Goal: Task Accomplishment & Management: Complete application form

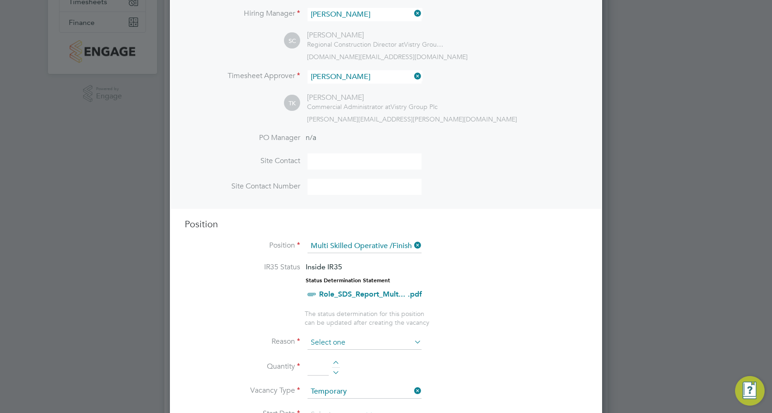
scroll to position [185, 0]
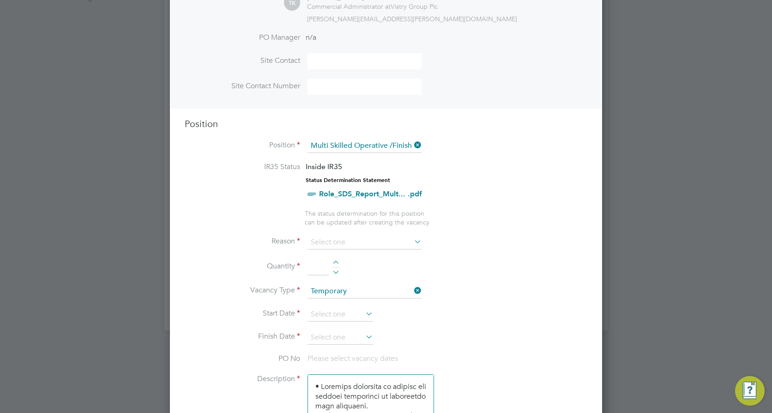
click at [412, 146] on icon at bounding box center [412, 145] width 0 height 13
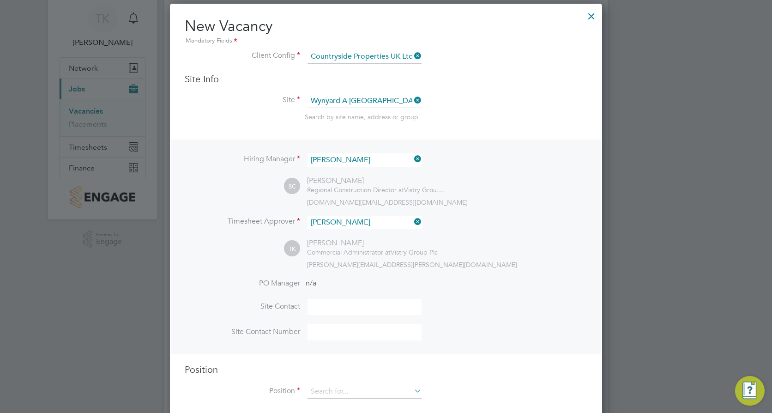
scroll to position [124, 0]
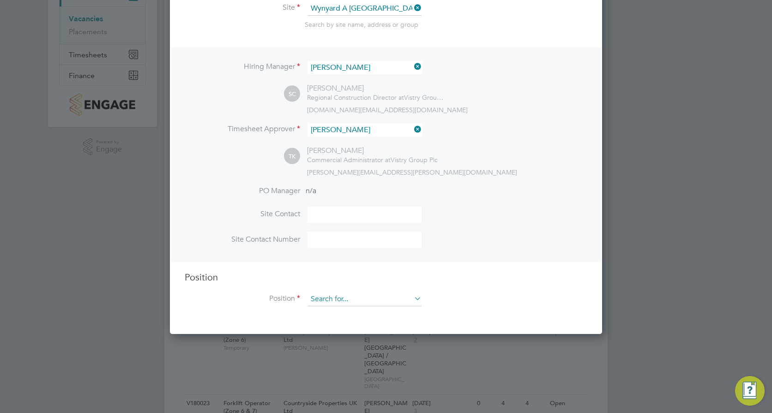
click at [341, 304] on input at bounding box center [365, 299] width 114 height 14
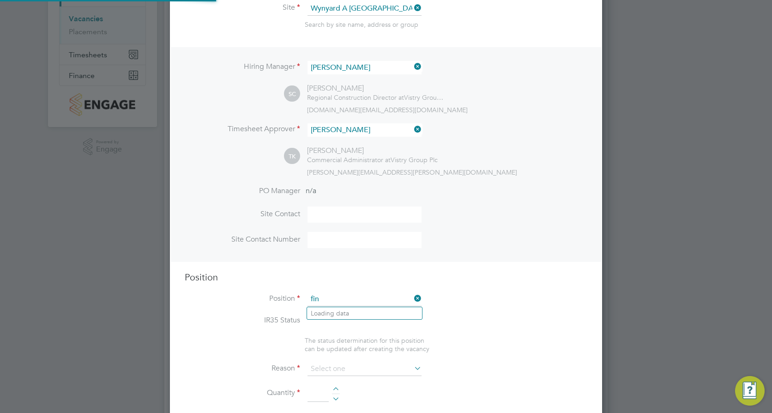
scroll to position [27, 48]
click at [344, 307] on li "Fini shing Manager" at bounding box center [371, 313] width 128 height 12
type input "Finishing Manager"
type textarea "• Ensures effective control of subcontractors in maintaining all necessary qual…"
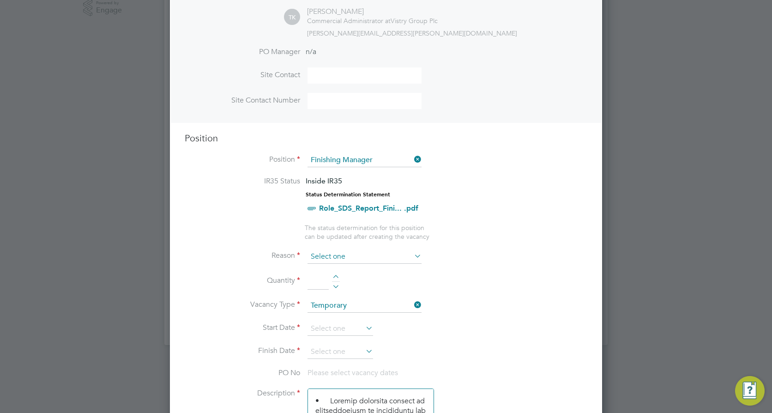
scroll to position [262, 0]
click at [325, 255] on input at bounding box center [365, 257] width 114 height 14
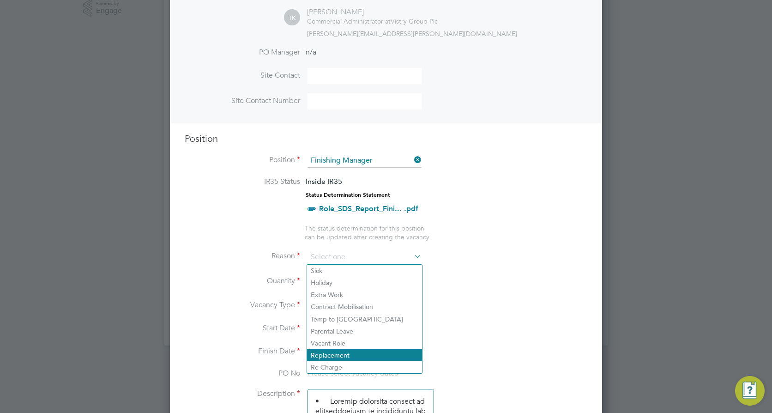
click at [329, 350] on li "Replacement" at bounding box center [364, 355] width 115 height 12
type input "Replacement"
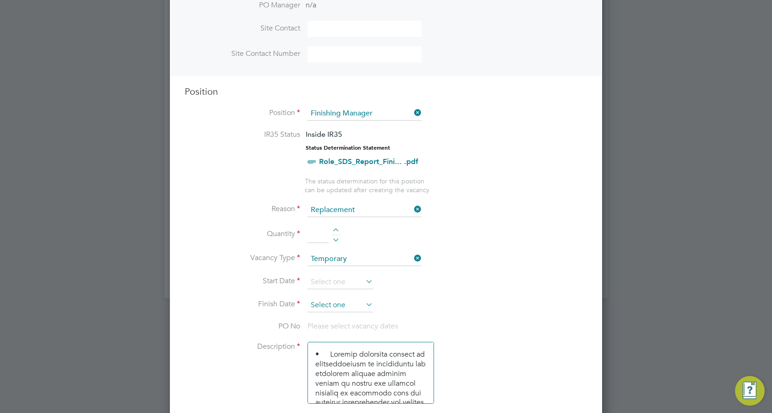
scroll to position [355, 0]
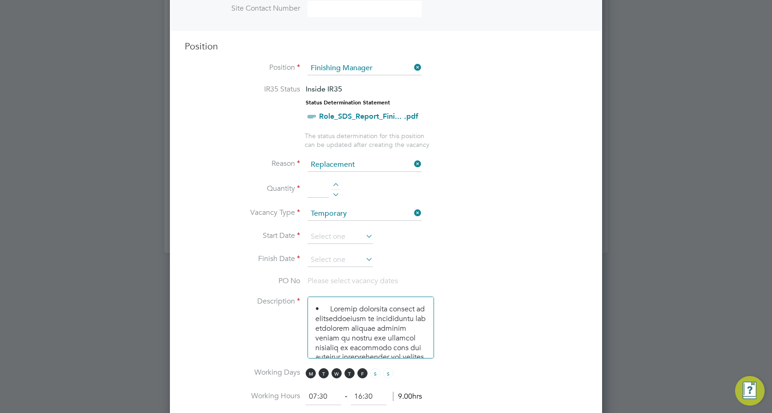
click at [316, 190] on input at bounding box center [318, 189] width 21 height 17
type input "1"
click at [327, 235] on input at bounding box center [341, 237] width 66 height 14
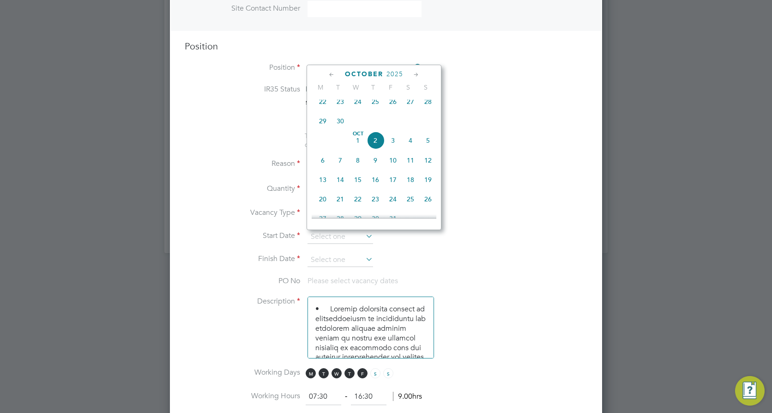
click at [340, 187] on span "14" at bounding box center [341, 180] width 18 height 18
type input "[DATE]"
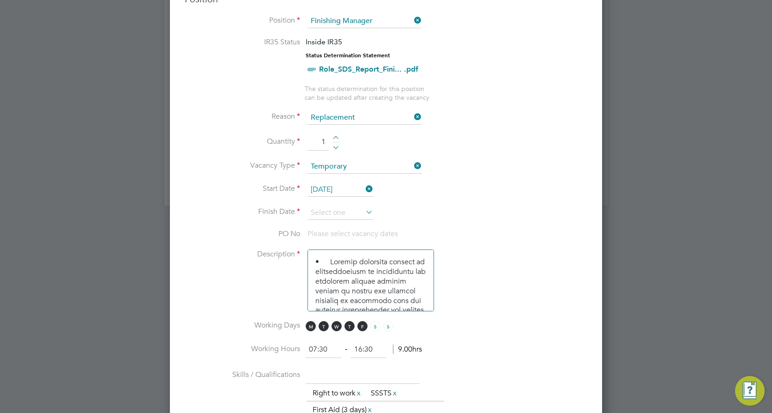
scroll to position [447, 0]
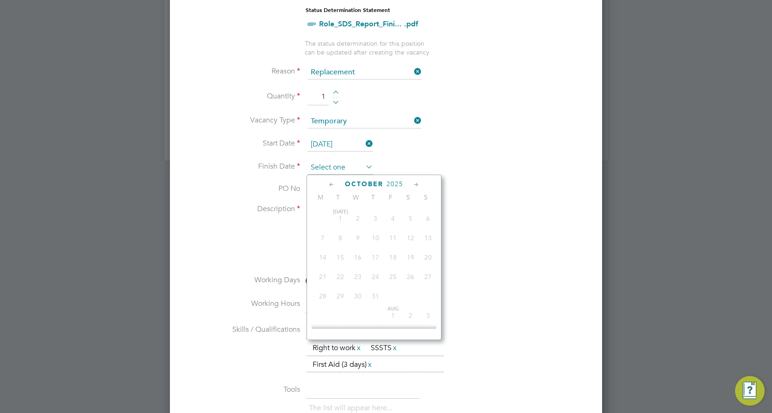
click at [339, 170] on input at bounding box center [341, 168] width 66 height 14
click at [416, 185] on icon at bounding box center [416, 185] width 9 height 10
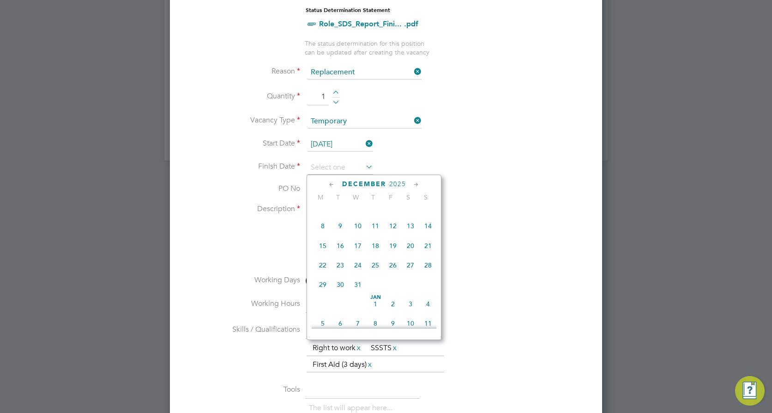
scroll to position [598, 0]
click at [409, 291] on span "31" at bounding box center [411, 282] width 18 height 18
type input "31 Jan 2026"
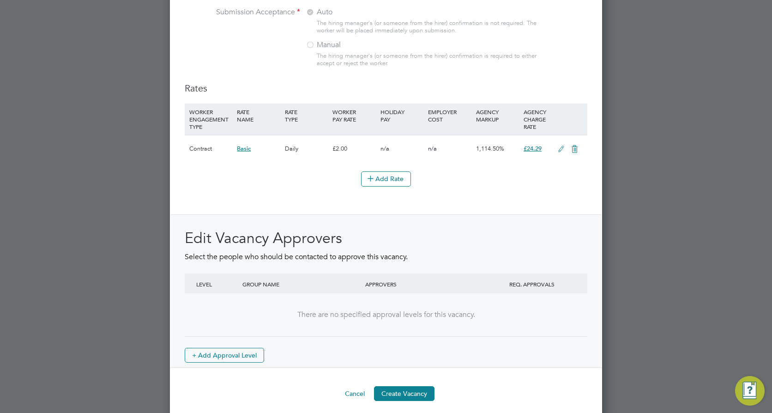
scroll to position [0, 0]
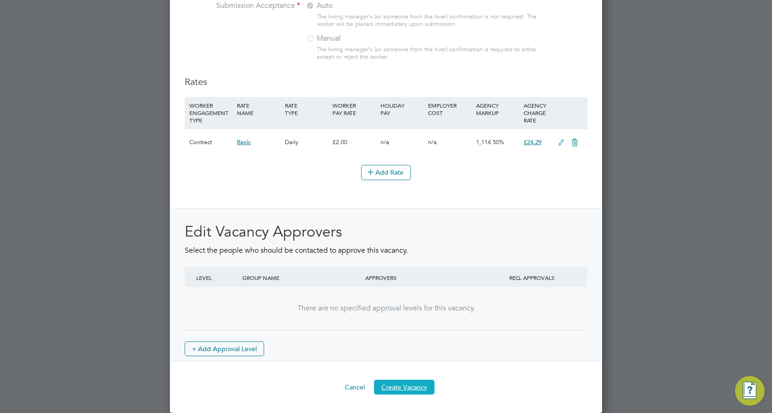
click at [399, 389] on button "Create Vacancy" at bounding box center [404, 387] width 60 height 15
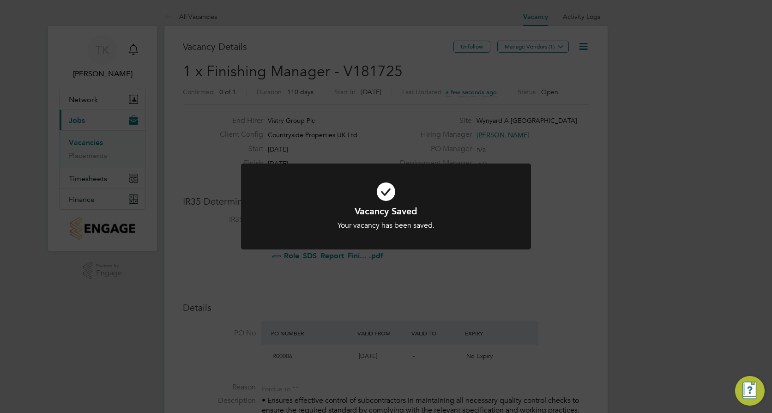
click at [541, 156] on div "Vacancy Saved Your vacancy has been saved. Cancel Okay" at bounding box center [386, 206] width 772 height 413
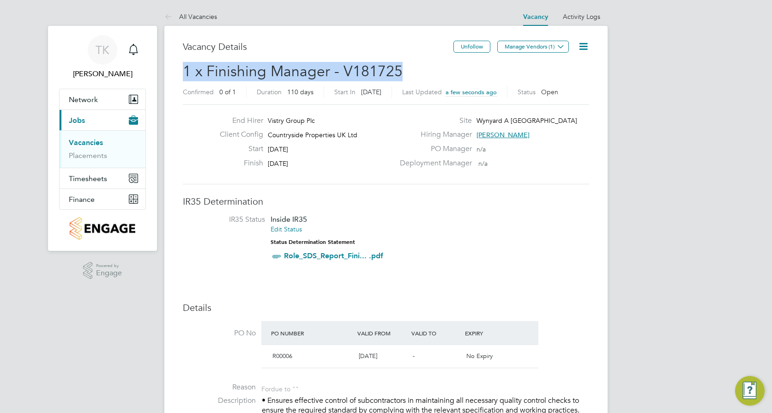
drag, startPoint x: 413, startPoint y: 73, endPoint x: 168, endPoint y: 76, distance: 245.2
copy span "1 x Finishing Manager - V181725"
click at [524, 42] on button "Manage Vendors (1)" at bounding box center [533, 47] width 72 height 12
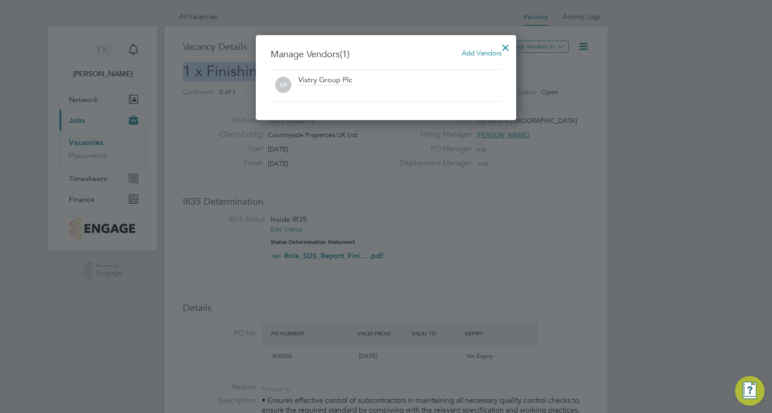
click at [467, 53] on span "Add Vendors" at bounding box center [482, 52] width 40 height 9
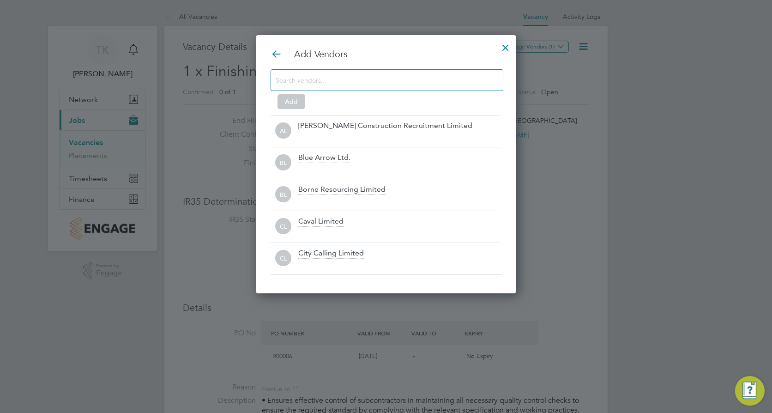
click at [306, 78] on input at bounding box center [380, 80] width 208 height 12
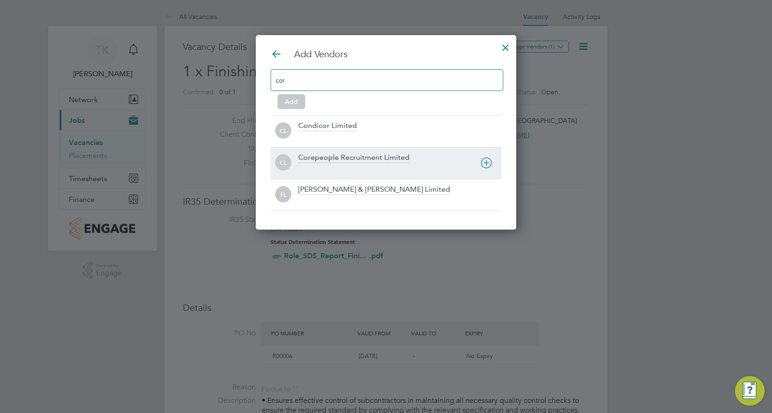
type input "cor"
click at [326, 156] on div "Corepeople Recruitment Limited" at bounding box center [353, 158] width 111 height 10
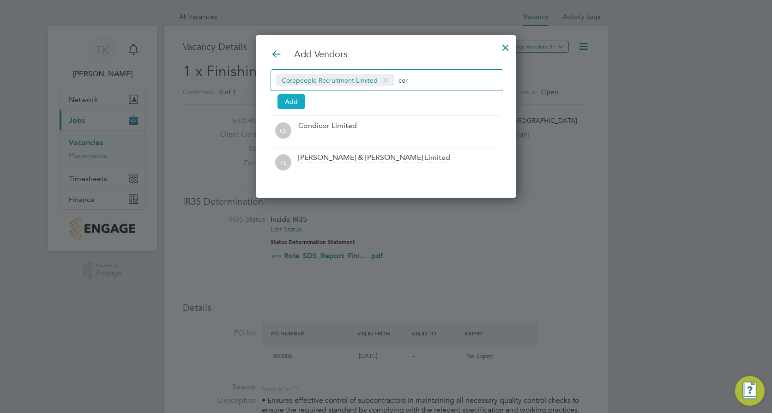
click at [300, 96] on button "Add" at bounding box center [292, 101] width 28 height 15
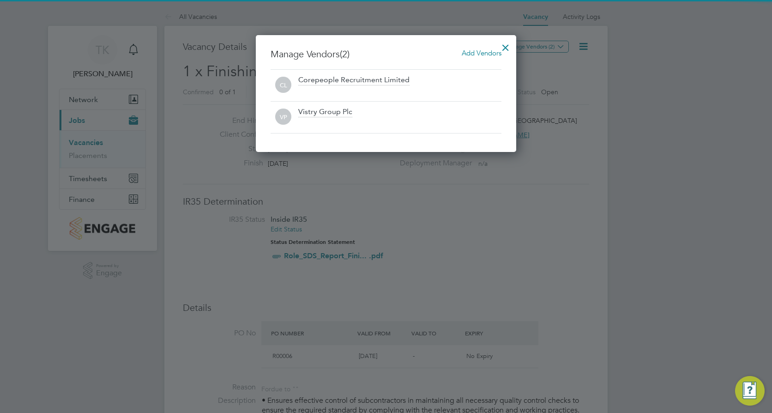
click at [505, 49] on div at bounding box center [505, 45] width 17 height 17
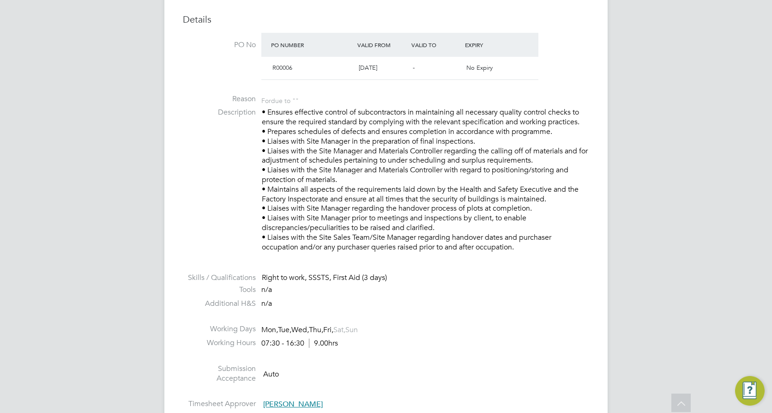
scroll to position [266, 0]
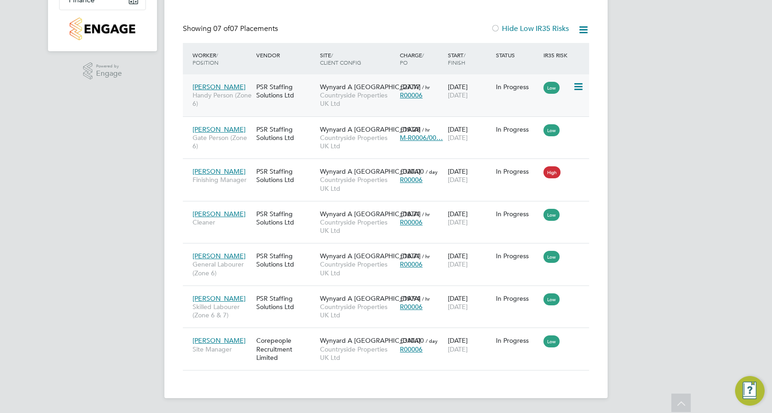
click at [465, 105] on div "Stefan Rodgers Handy Person (Zone 6) PSR Staffing Solutions Ltd Wynyard A Siski…" at bounding box center [386, 95] width 406 height 42
click at [461, 103] on div "27 Jan 2025 31 Oct 2025" at bounding box center [470, 91] width 48 height 26
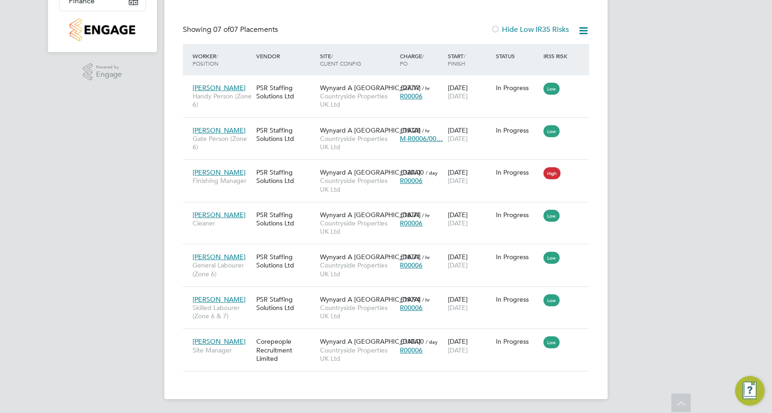
scroll to position [5, 5]
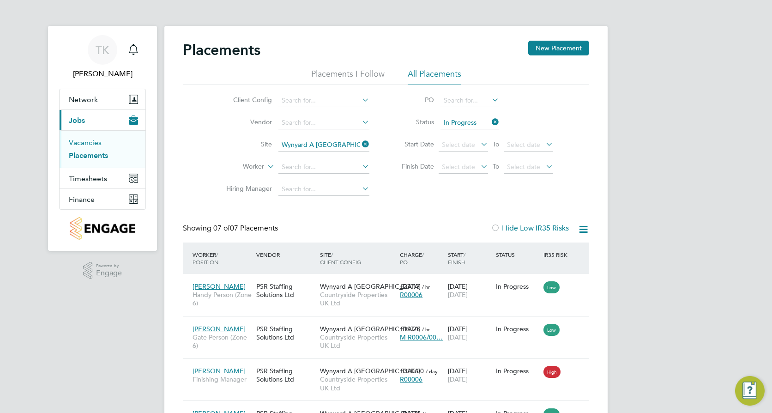
click at [100, 143] on link "Vacancies" at bounding box center [85, 142] width 33 height 9
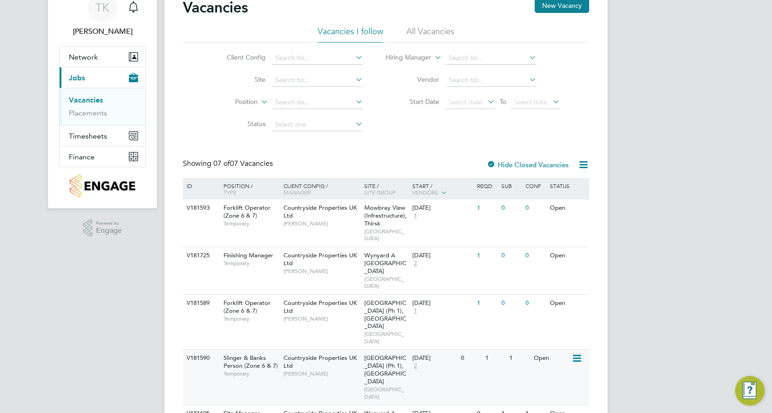
scroll to position [92, 0]
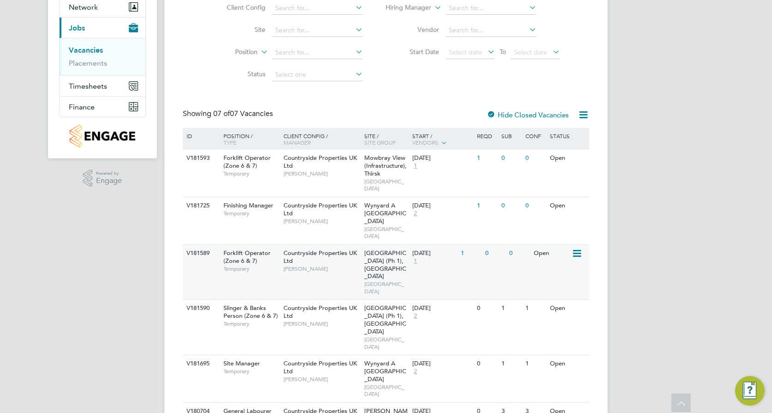
click at [456, 260] on div "09 Oct 2025 1" at bounding box center [434, 257] width 48 height 25
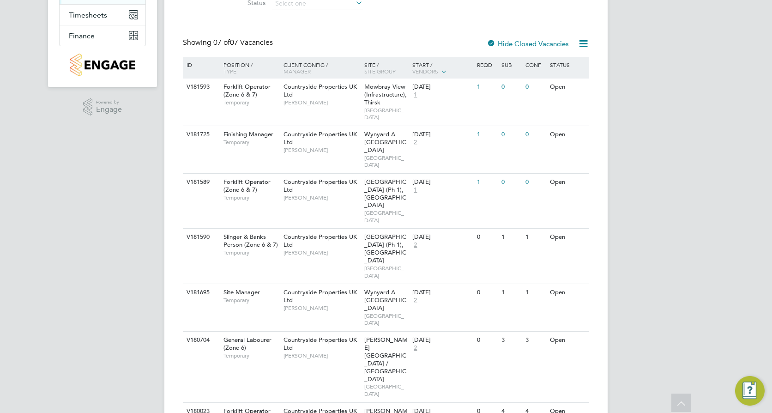
scroll to position [163, 0]
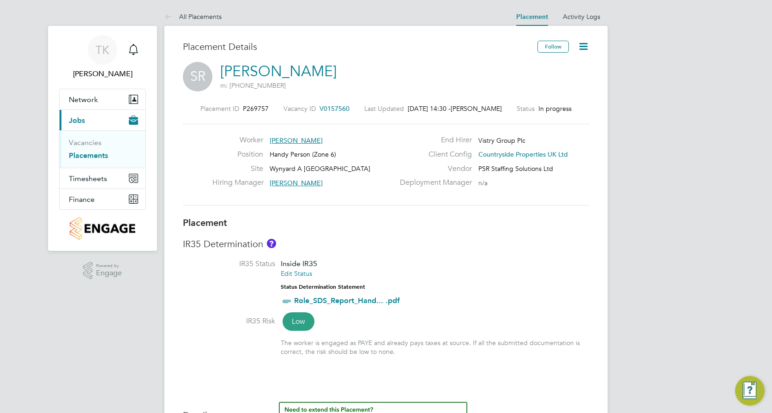
click at [582, 47] on icon at bounding box center [584, 47] width 12 height 12
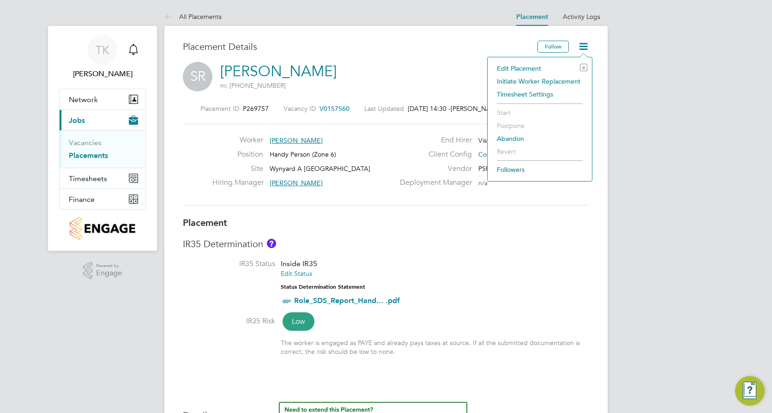
click at [515, 67] on li "Edit Placement e" at bounding box center [539, 68] width 95 height 13
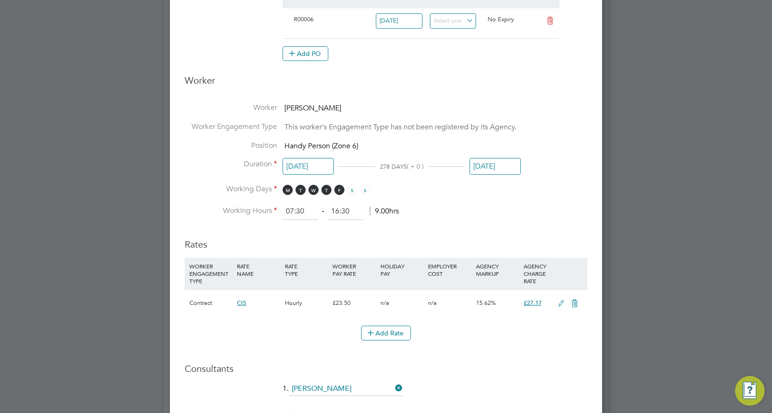
click at [481, 163] on input "[DATE]" at bounding box center [495, 166] width 51 height 17
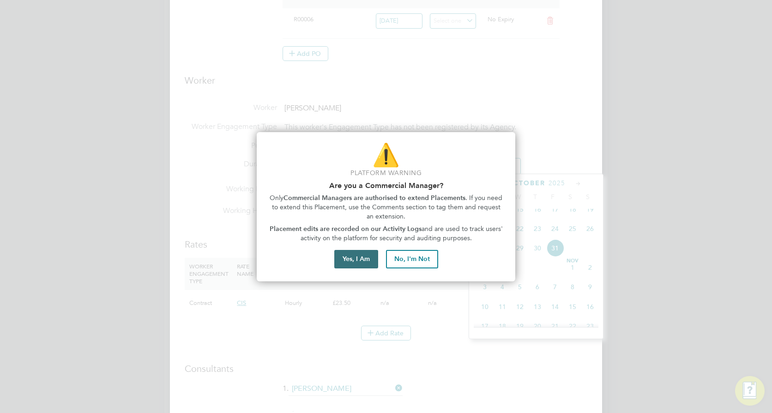
click at [361, 259] on button "Yes, I Am" at bounding box center [356, 259] width 44 height 18
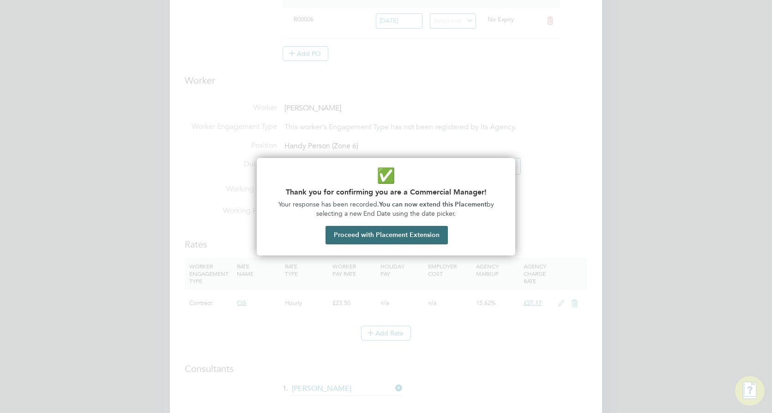
click at [372, 231] on button "Proceed with Placement Extension" at bounding box center [387, 235] width 122 height 18
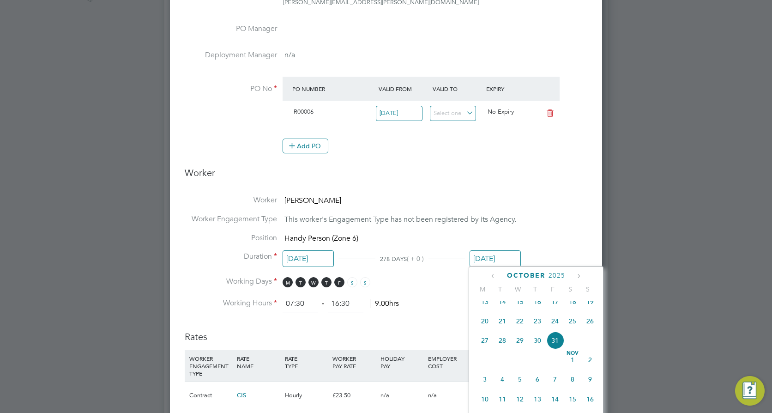
click at [493, 278] on icon at bounding box center [493, 276] width 9 height 10
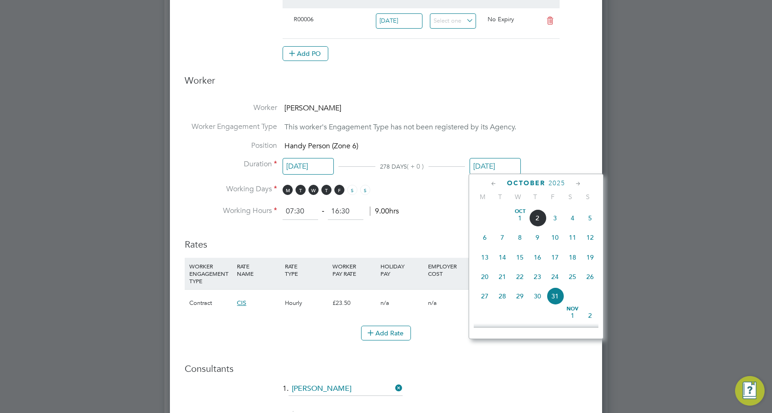
click at [556, 244] on span "10" at bounding box center [555, 238] width 18 height 18
type input "[DATE]"
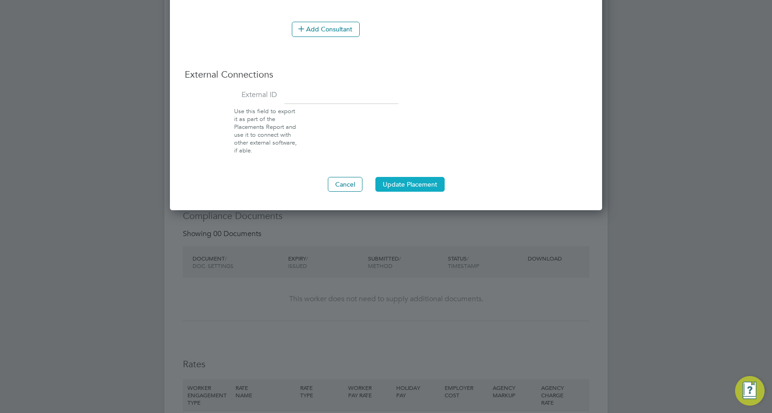
click at [415, 187] on button "Update Placement" at bounding box center [409, 184] width 69 height 15
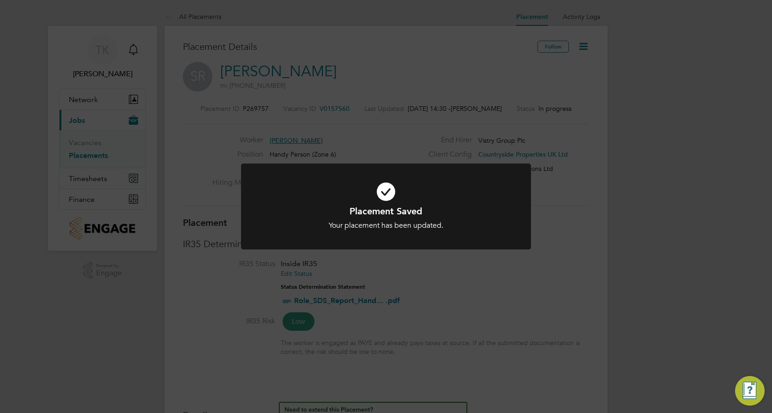
click at [539, 303] on div "Placement Saved Your placement has been updated. Cancel Okay" at bounding box center [386, 206] width 772 height 413
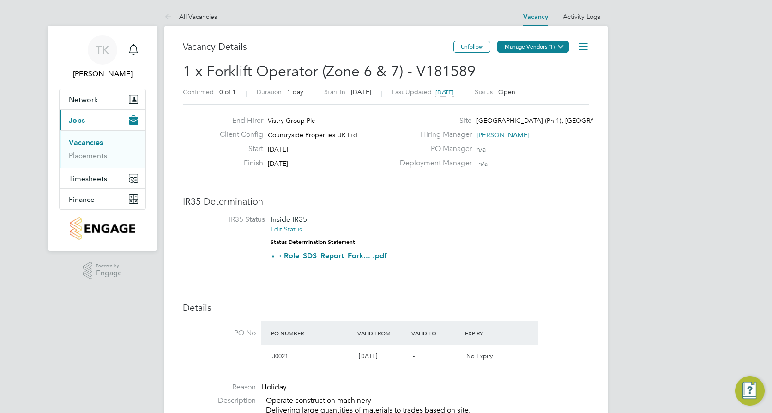
click at [559, 44] on icon at bounding box center [560, 46] width 7 height 7
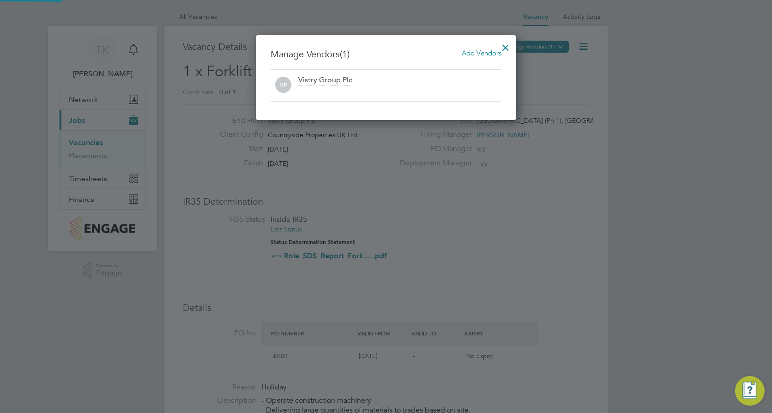
scroll to position [85, 261]
click at [484, 53] on span "Add Vendors" at bounding box center [482, 52] width 40 height 9
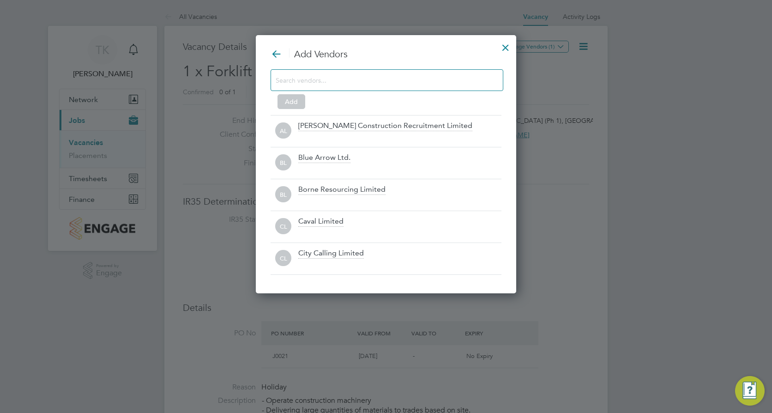
click at [374, 88] on div at bounding box center [387, 80] width 233 height 22
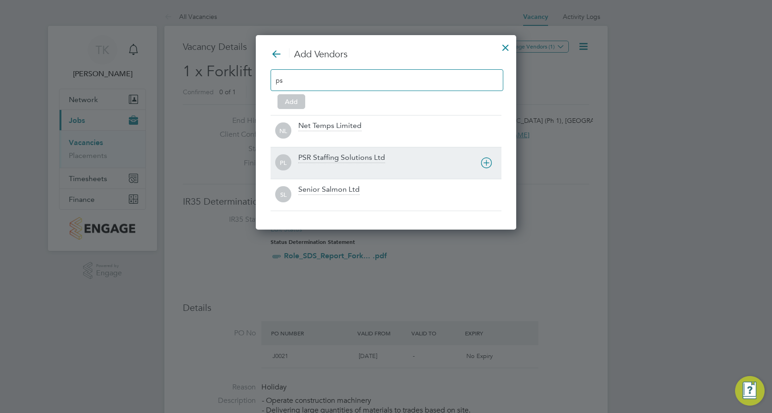
type input "ps"
click at [354, 159] on div "PSR Staffing Solutions Ltd" at bounding box center [341, 158] width 87 height 10
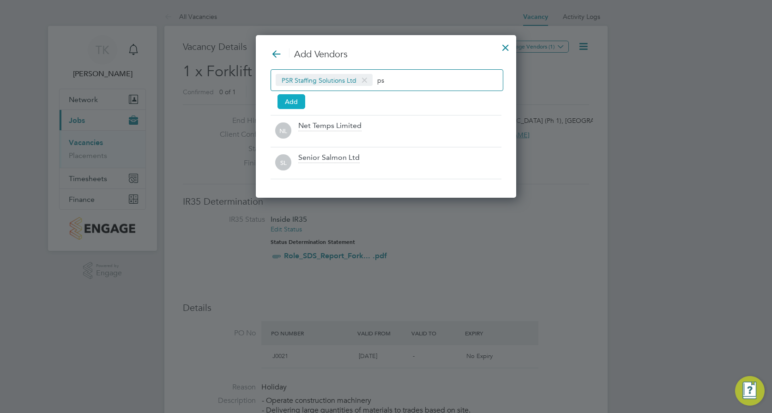
click at [290, 102] on button "Add" at bounding box center [292, 101] width 28 height 15
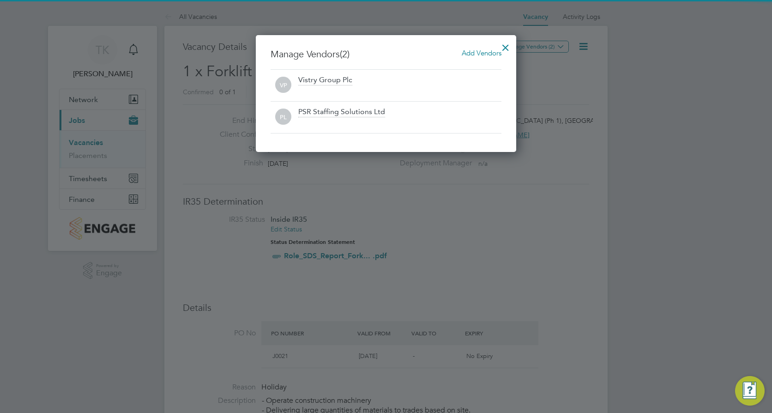
click at [501, 45] on div at bounding box center [505, 45] width 17 height 17
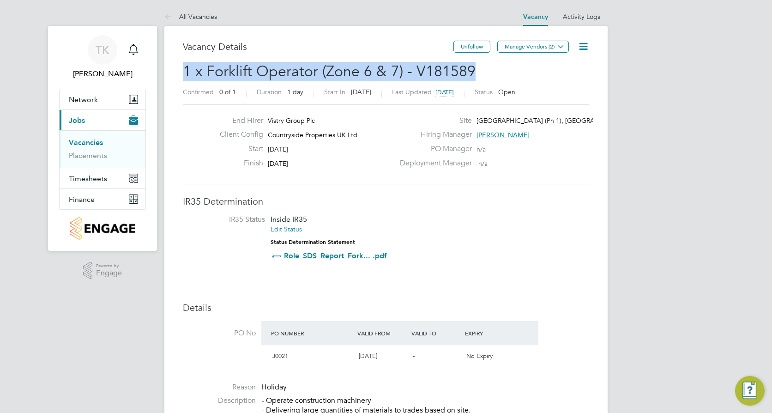
drag, startPoint x: 481, startPoint y: 66, endPoint x: 176, endPoint y: 72, distance: 304.8
copy span "1 x Forklift Operator (Zone 6 & 7) - V181589"
click at [100, 139] on link "Vacancies" at bounding box center [86, 142] width 34 height 9
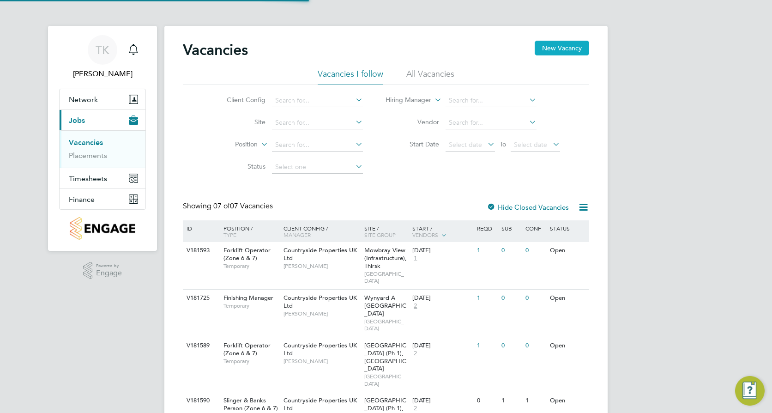
click at [575, 43] on button "New Vacancy" at bounding box center [562, 48] width 54 height 15
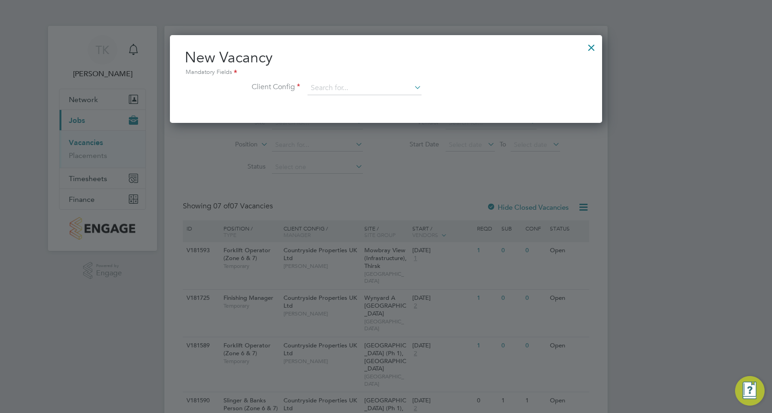
scroll to position [88, 433]
click at [342, 88] on input at bounding box center [365, 88] width 114 height 14
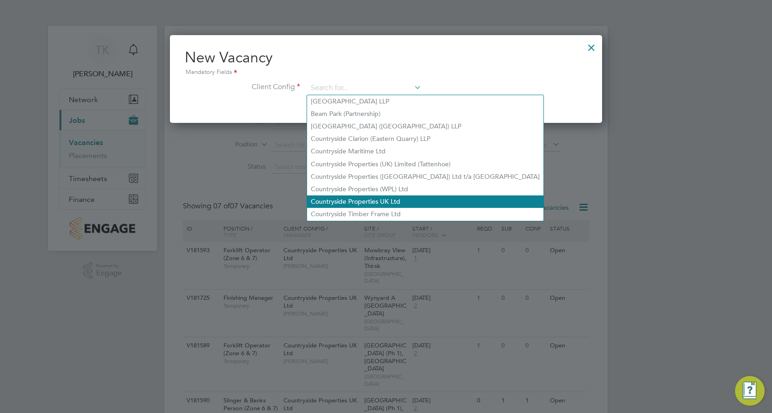
click at [366, 195] on li "Countryside Properties UK Ltd" at bounding box center [425, 201] width 236 height 12
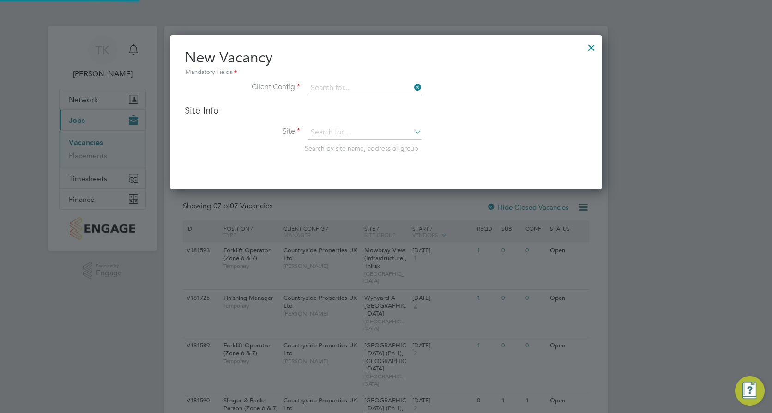
type input "Countryside Properties UK Ltd"
click at [591, 48] on div at bounding box center [591, 45] width 17 height 17
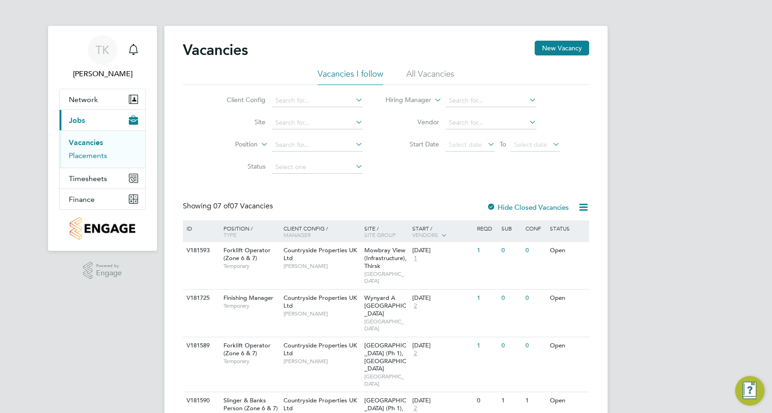
click at [91, 152] on link "Placements" at bounding box center [88, 155] width 38 height 9
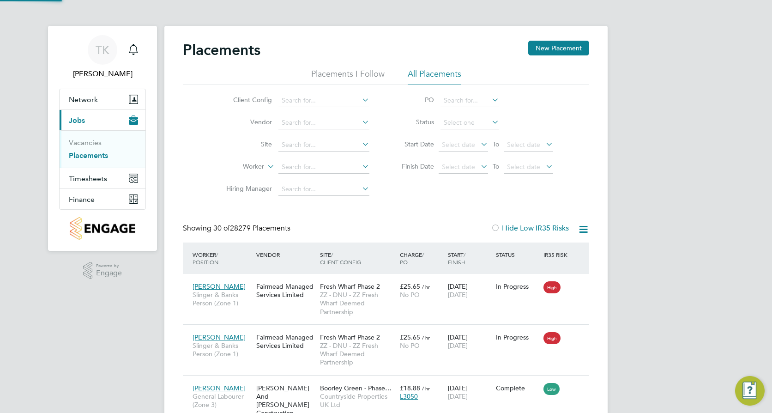
scroll to position [35, 64]
click at [292, 146] on input at bounding box center [323, 145] width 91 height 13
drag, startPoint x: 313, startPoint y: 141, endPoint x: 280, endPoint y: 143, distance: 32.8
click at [280, 143] on input "sp\ark" at bounding box center [323, 145] width 91 height 13
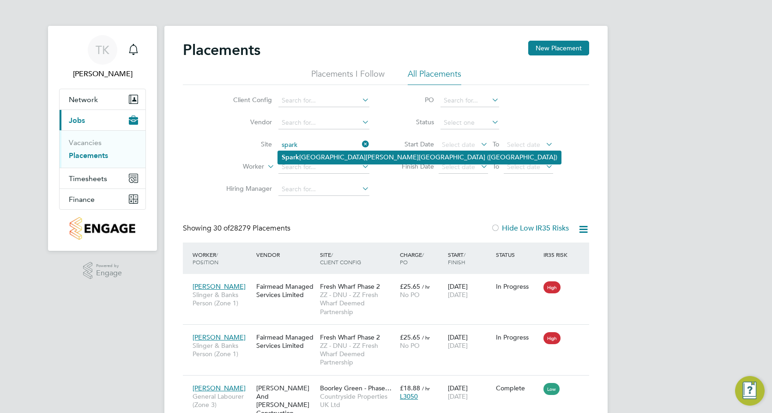
click at [325, 162] on li "Spark Mill Meadows, Beverley (Linden)" at bounding box center [419, 157] width 283 height 12
type input "[GEOGRAPHIC_DATA][PERSON_NAME][GEOGRAPHIC_DATA] ([GEOGRAPHIC_DATA])"
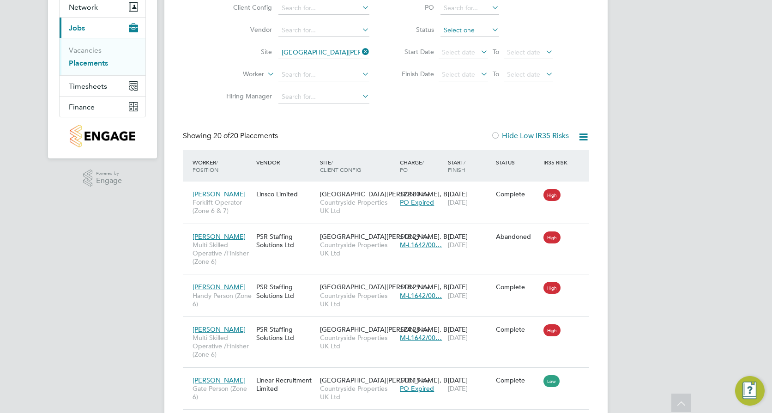
click at [468, 28] on input at bounding box center [470, 30] width 59 height 13
click at [467, 77] on li "In Progress" at bounding box center [470, 79] width 60 height 12
type input "In Progress"
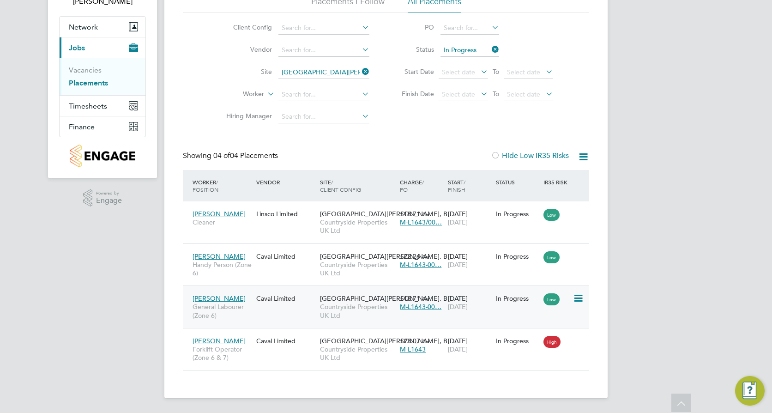
click at [281, 307] on div "Caval Limited" at bounding box center [286, 299] width 64 height 18
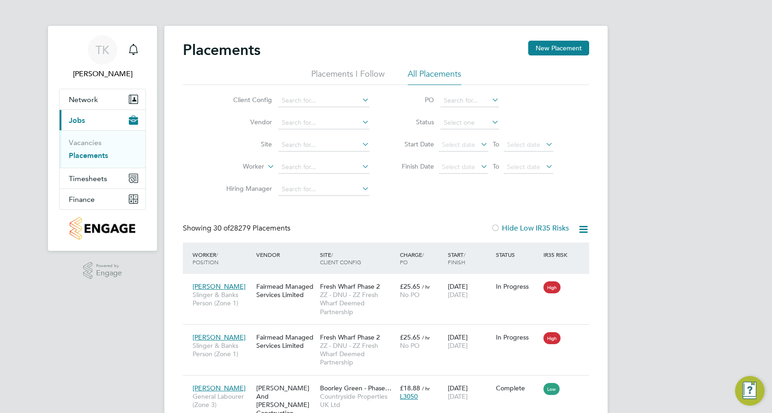
scroll to position [35, 64]
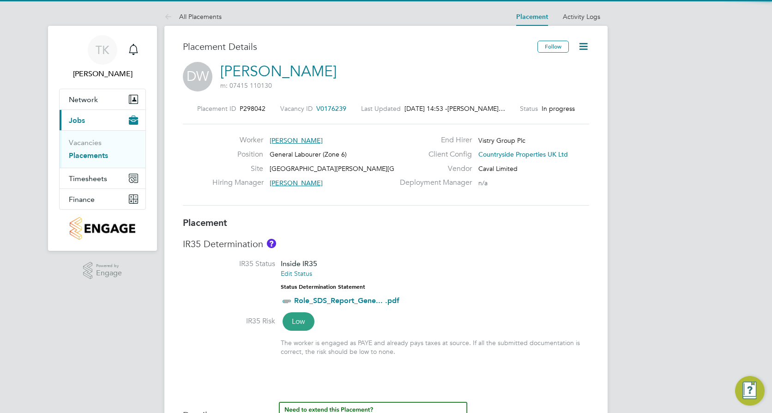
click at [581, 46] on icon at bounding box center [584, 47] width 12 height 12
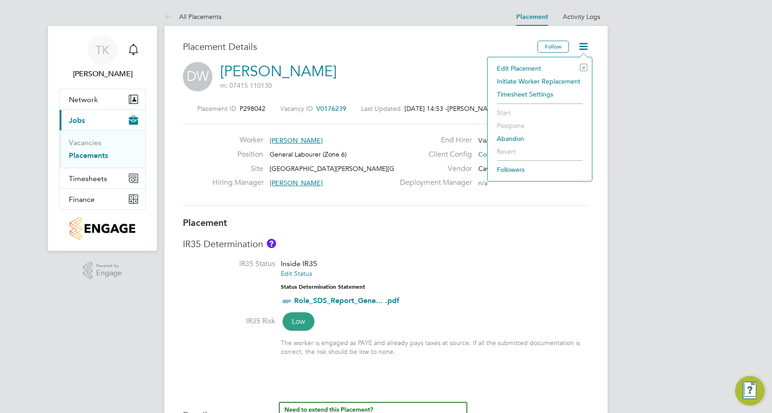
click at [538, 78] on li "Initiate Worker Replacement" at bounding box center [539, 81] width 95 height 13
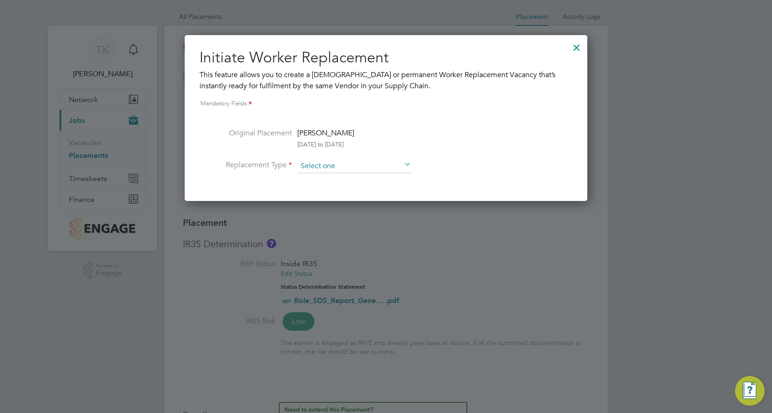
click at [339, 167] on input at bounding box center [354, 166] width 114 height 14
click at [332, 174] on li "Temporary" at bounding box center [354, 179] width 115 height 12
type input "Temporary"
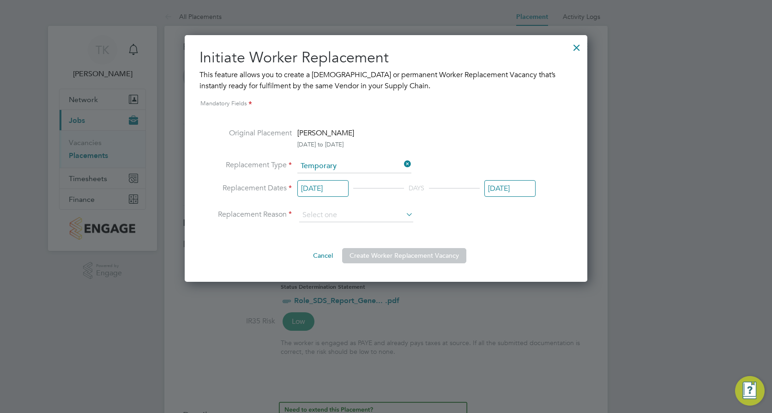
click at [332, 190] on input "[DATE]" at bounding box center [322, 188] width 51 height 17
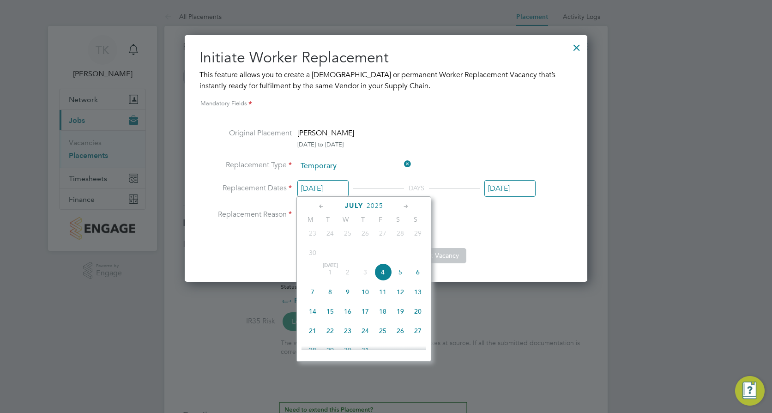
click at [405, 206] on icon at bounding box center [406, 206] width 9 height 10
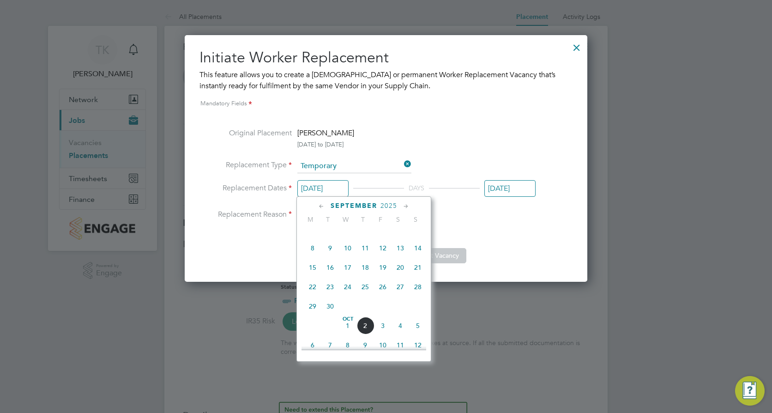
click at [405, 206] on icon at bounding box center [406, 206] width 9 height 10
click at [322, 205] on icon at bounding box center [321, 206] width 9 height 10
click at [311, 296] on span "22" at bounding box center [313, 287] width 18 height 18
type input "[DATE]"
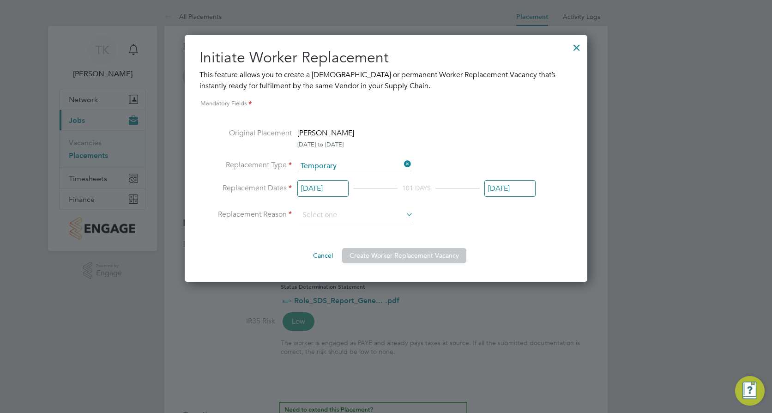
click at [518, 189] on input "[DATE]" at bounding box center [509, 188] width 51 height 17
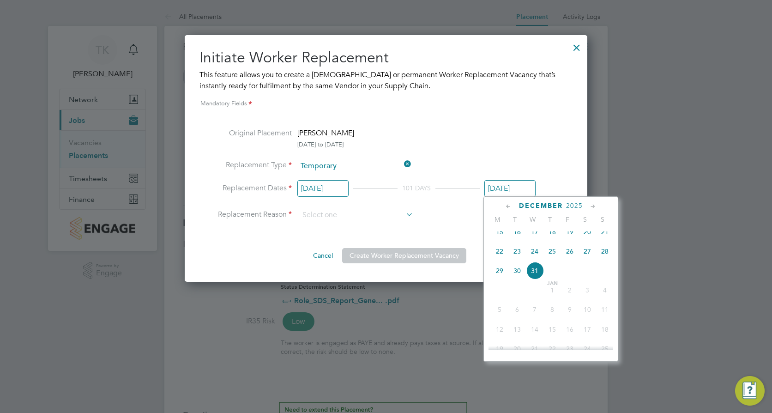
click at [506, 204] on icon at bounding box center [508, 206] width 9 height 10
click at [572, 295] on span "26" at bounding box center [570, 299] width 18 height 18
type input "[DATE]"
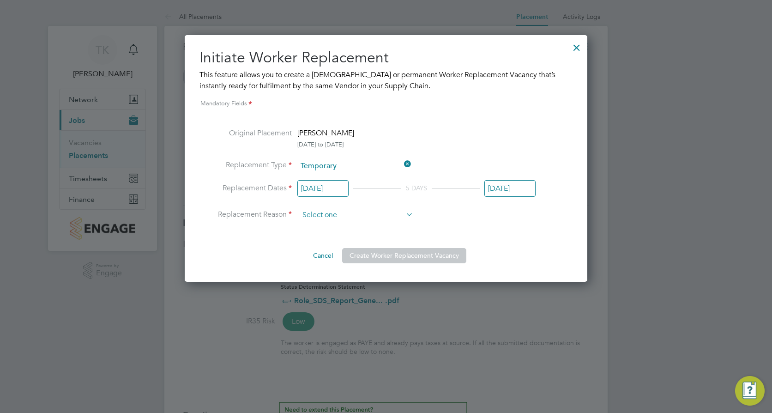
click at [335, 217] on input at bounding box center [356, 215] width 114 height 14
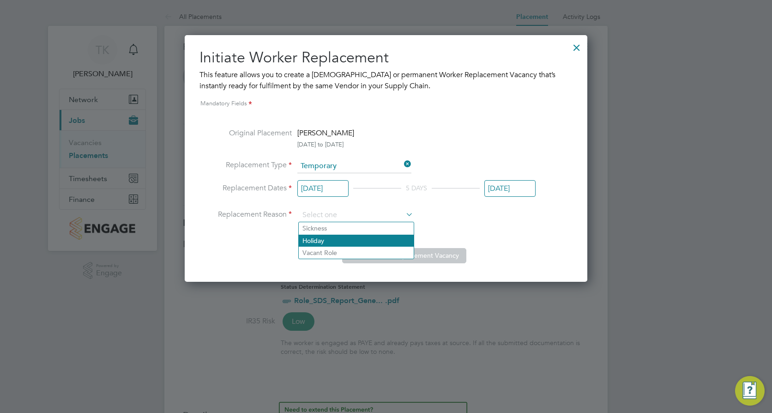
click at [328, 237] on li "Holiday" at bounding box center [356, 241] width 115 height 12
type input "Holiday"
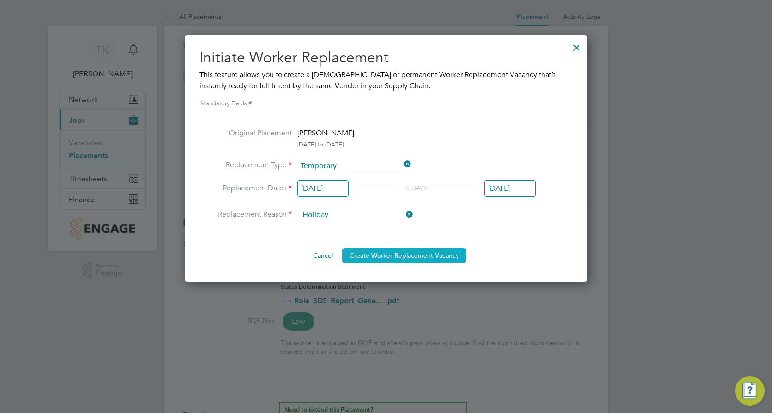
click at [419, 256] on button "Create Worker Replacement Vacancy" at bounding box center [404, 255] width 124 height 15
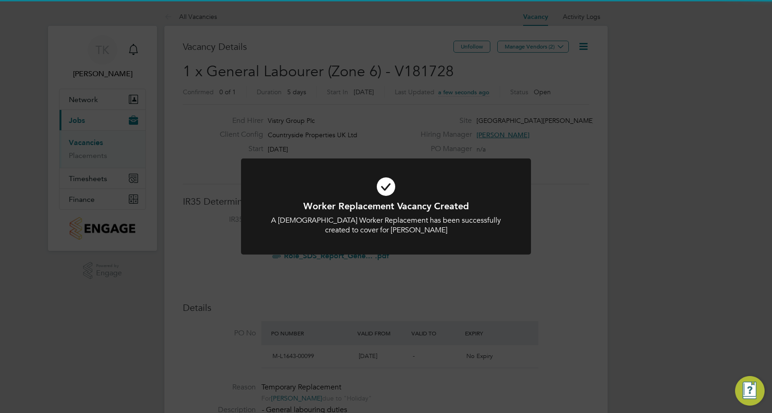
click at [419, 256] on div "Worker Replacement Vacancy Created A [DEMOGRAPHIC_DATA] Worker Replacement has …" at bounding box center [386, 211] width 290 height 107
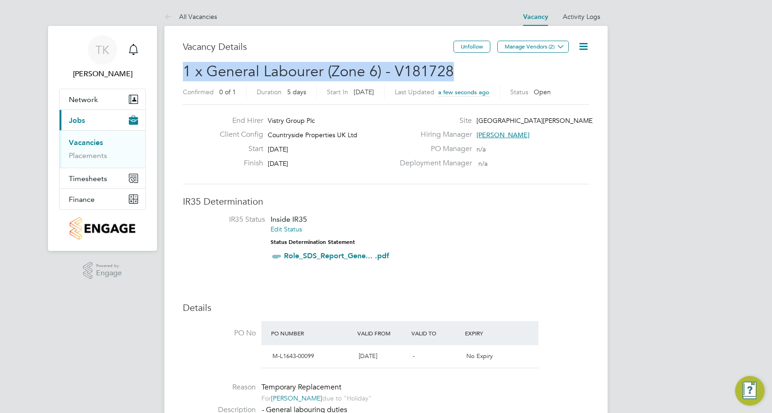
drag, startPoint x: 456, startPoint y: 74, endPoint x: 182, endPoint y: 67, distance: 273.9
copy span "1 x General Labourer (Zone 6) - V181728"
click at [549, 43] on button "Manage Vendors (2)" at bounding box center [533, 47] width 72 height 12
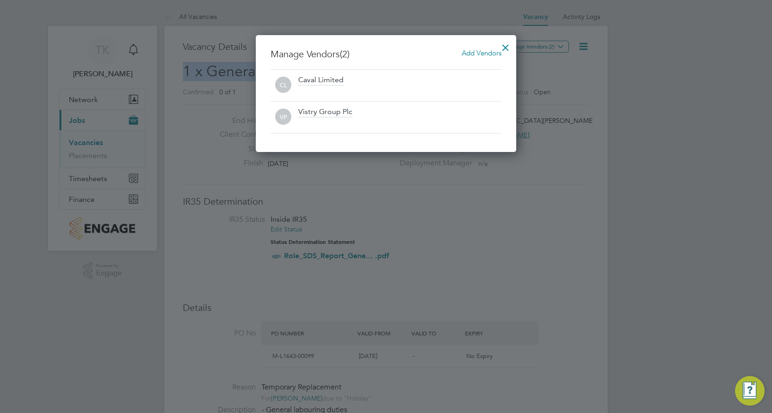
click at [505, 48] on div at bounding box center [505, 45] width 17 height 17
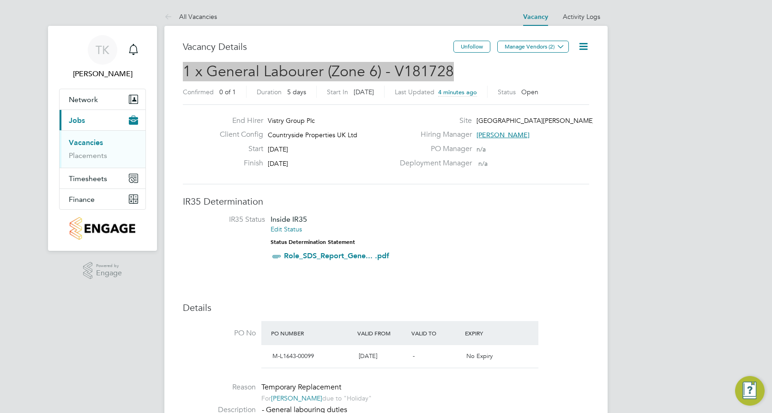
click at [436, 246] on li "IR35 Status Inside IR35 Edit Status Status Determination Statement Role_SDS_Rep…" at bounding box center [386, 240] width 388 height 50
